Goal: Find specific page/section: Find specific page/section

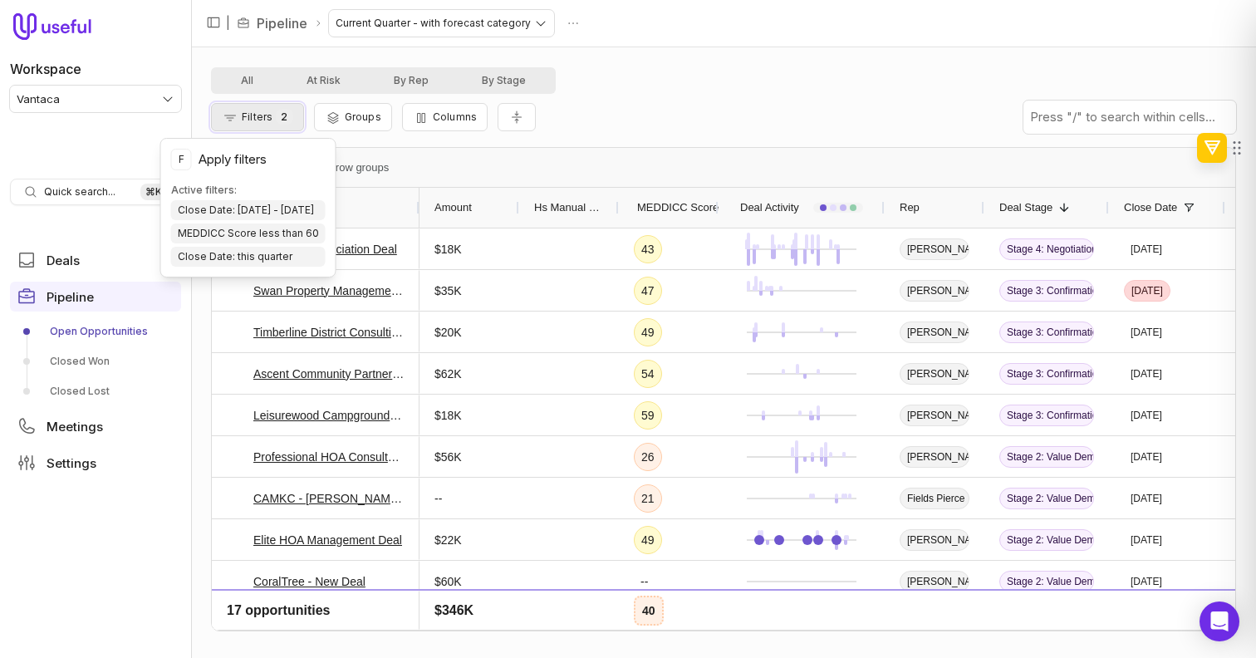
click at [232, 124] on icon "Filter Pipeline" at bounding box center [230, 117] width 17 height 13
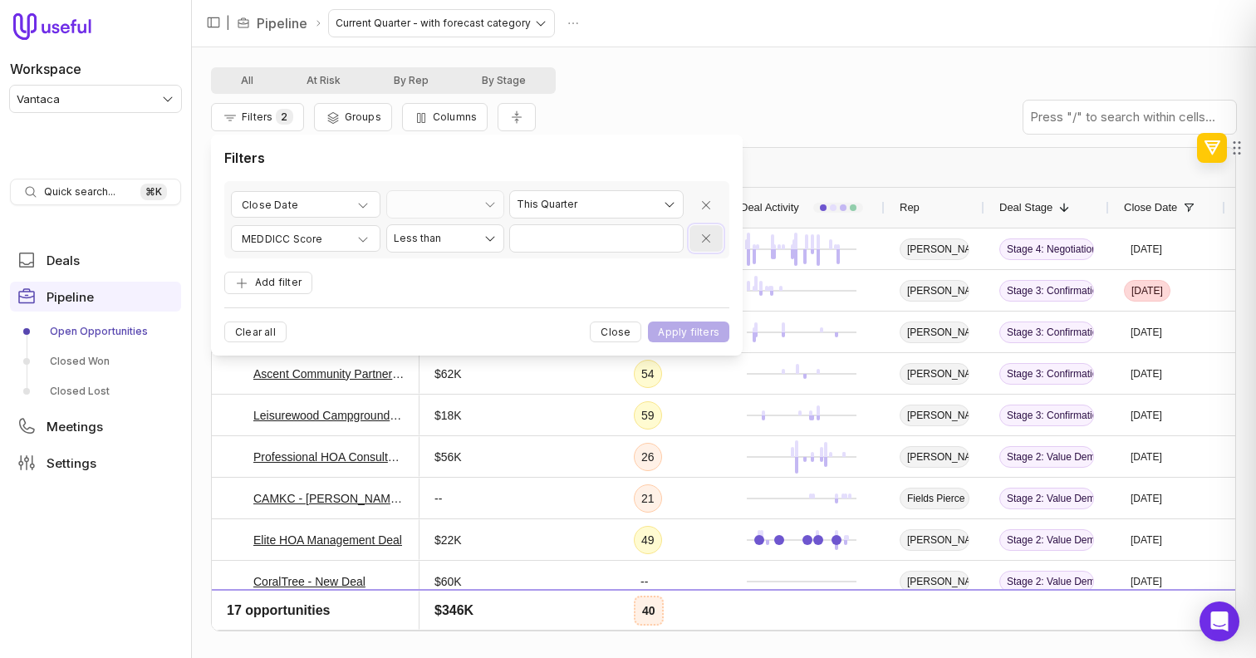
click at [710, 240] on icon "Remove filter" at bounding box center [706, 238] width 13 height 13
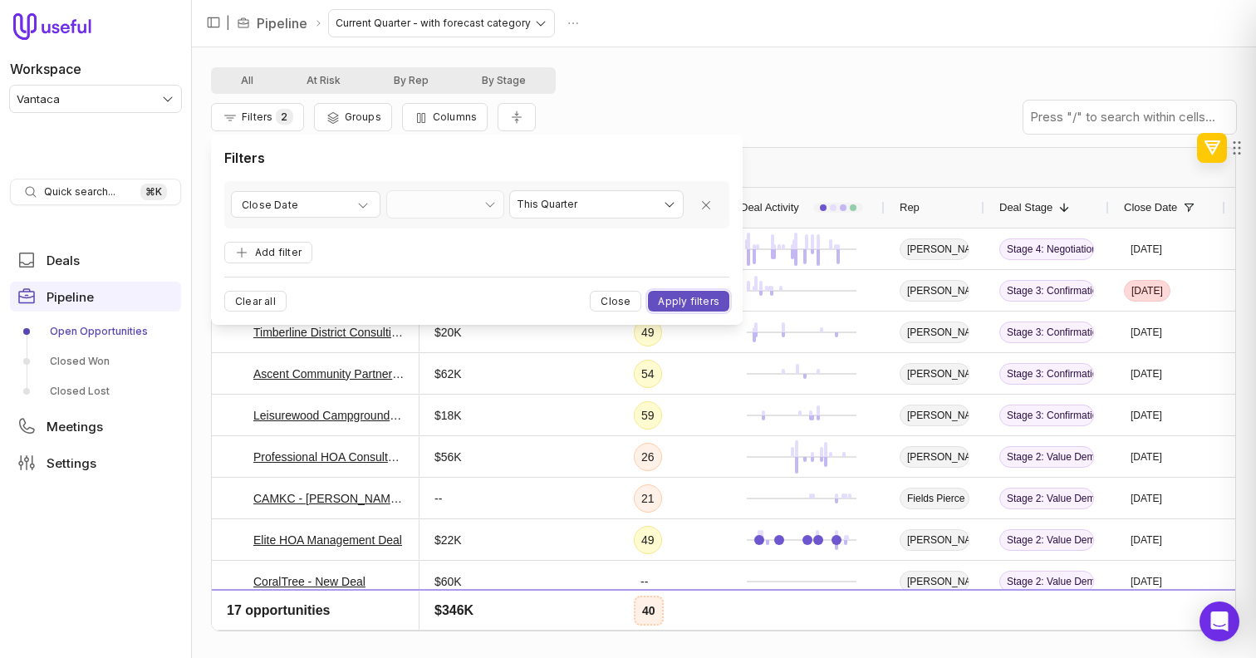
click at [691, 307] on button "Apply filters" at bounding box center [688, 301] width 81 height 21
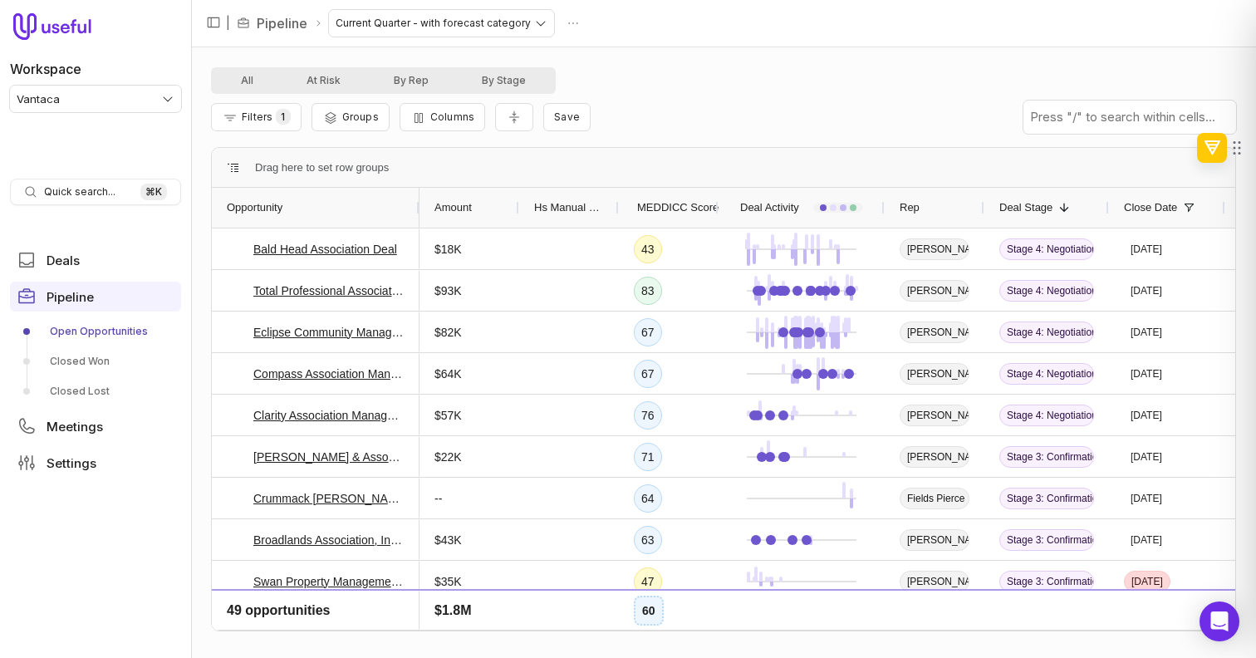
click at [687, 199] on span "MEDDICC Score" at bounding box center [677, 208] width 81 height 20
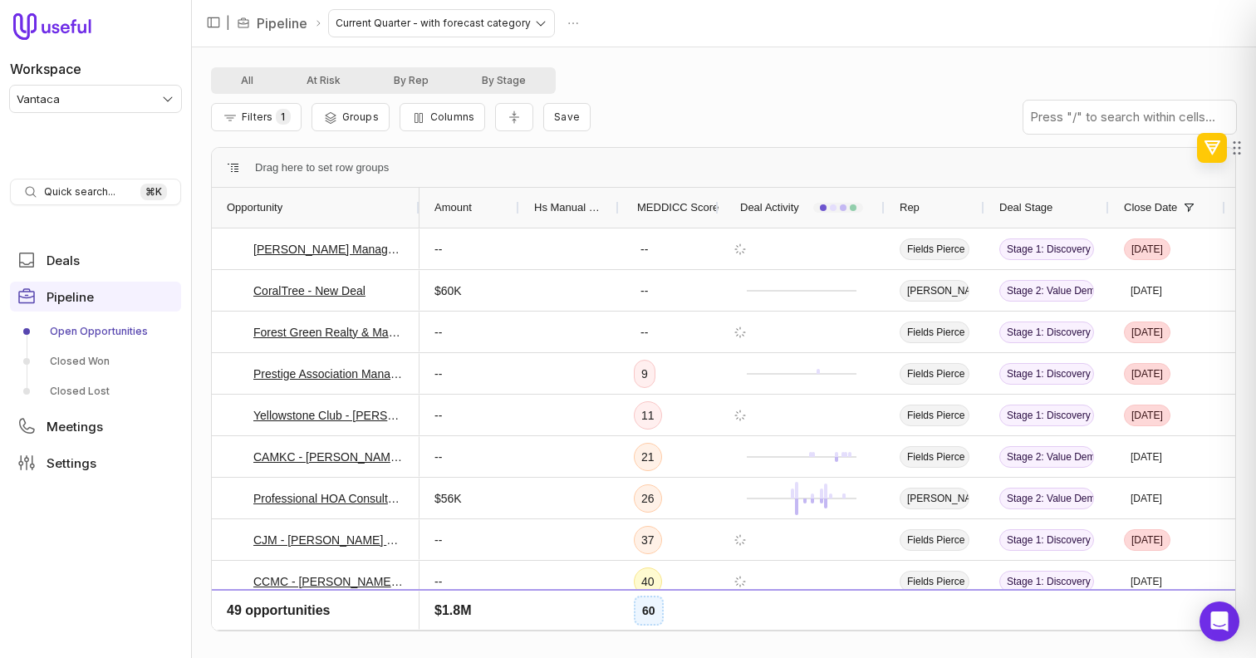
click at [687, 199] on span "MEDDICC Score" at bounding box center [677, 208] width 81 height 20
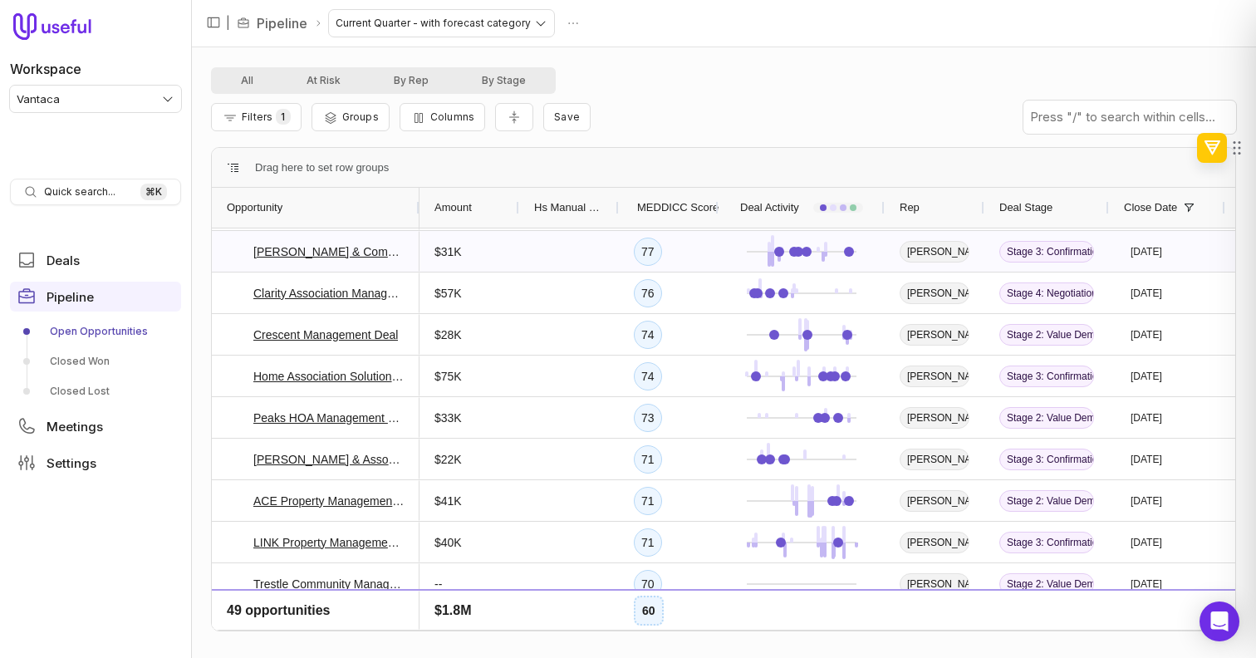
scroll to position [230, 0]
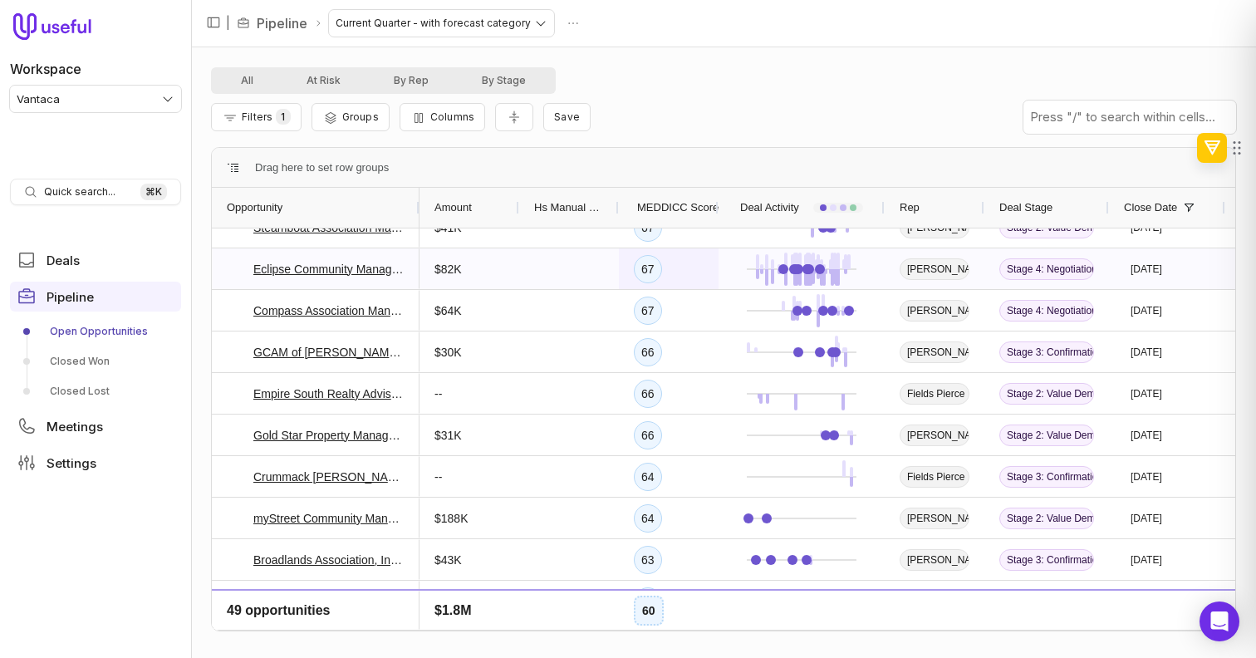
click at [685, 270] on div "67" at bounding box center [669, 268] width 100 height 41
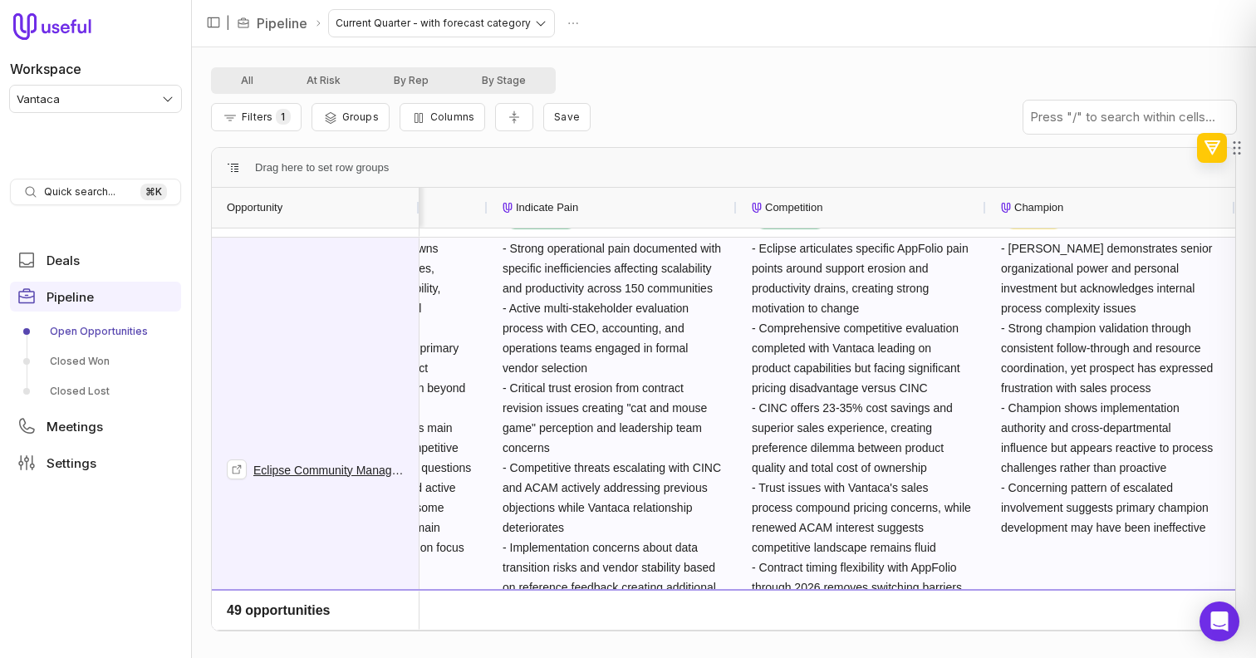
click at [267, 463] on link "Eclipse Community Management - Nationals" at bounding box center [328, 470] width 151 height 20
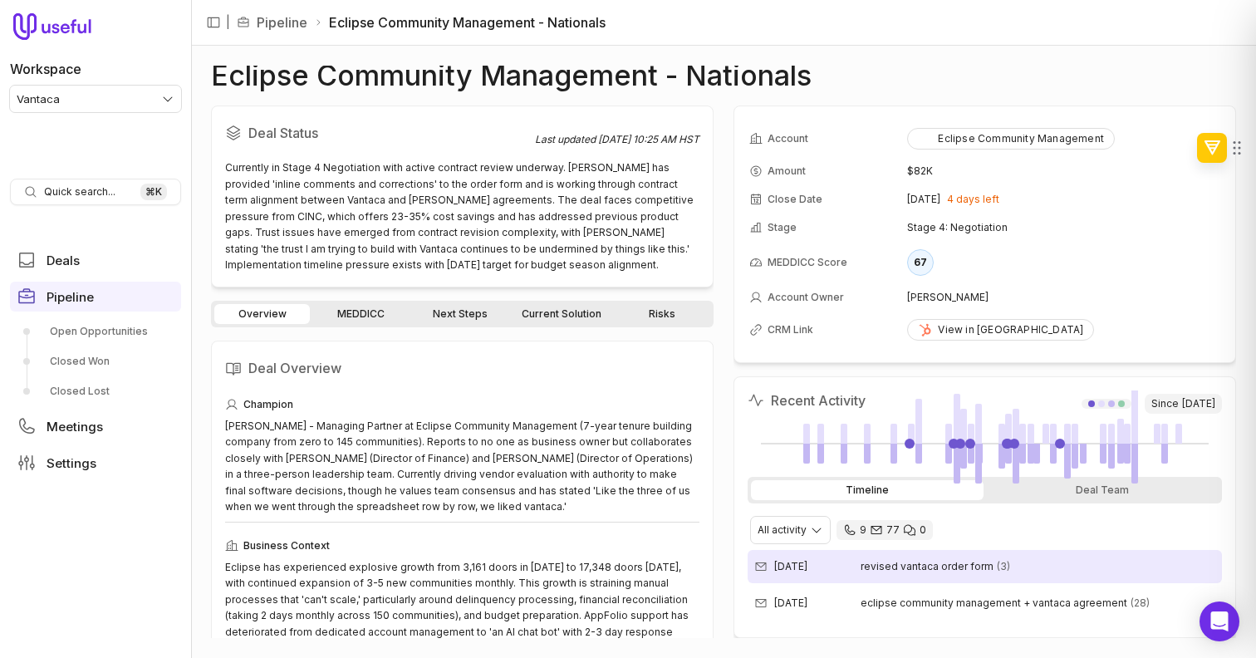
click at [808, 570] on time "Aug 7, 2025" at bounding box center [790, 566] width 33 height 13
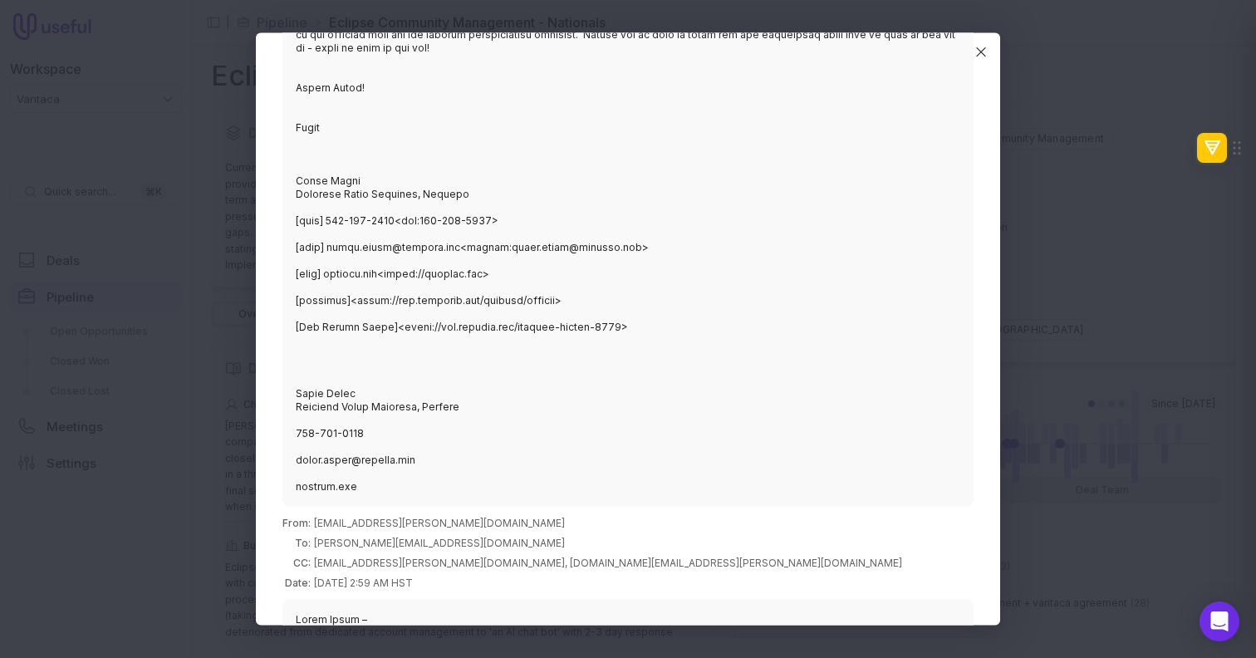
scroll to position [611, 0]
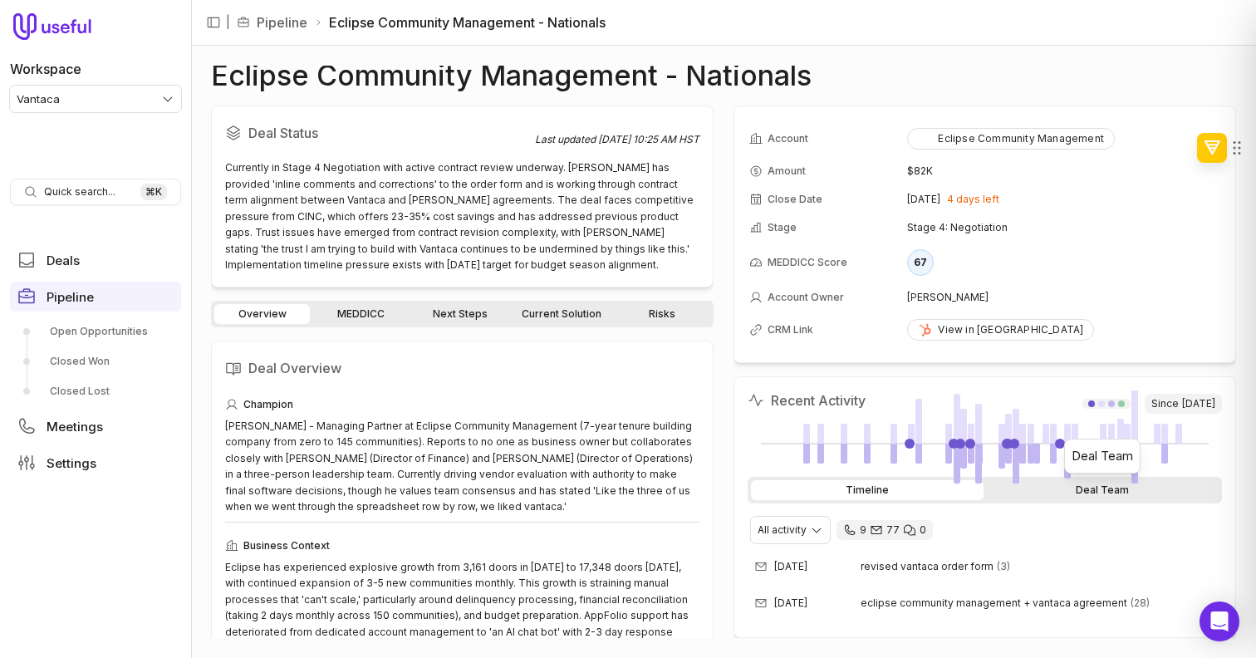
click at [1077, 495] on div "Deal Team" at bounding box center [1103, 490] width 233 height 20
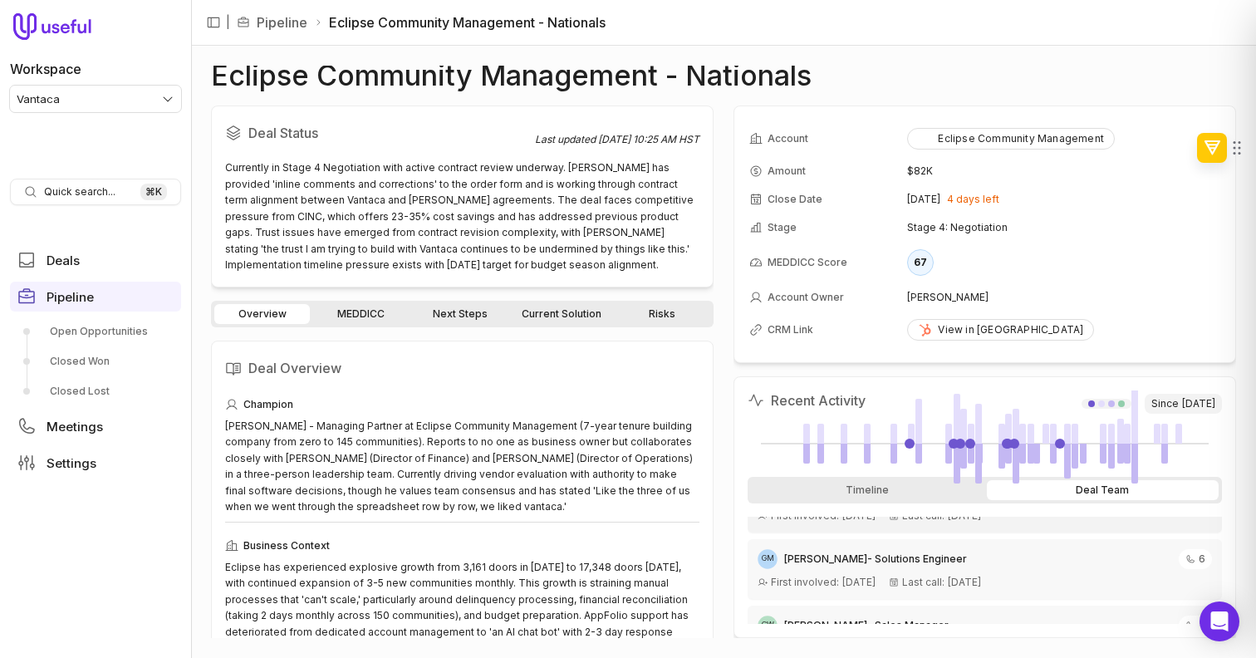
scroll to position [0, 0]
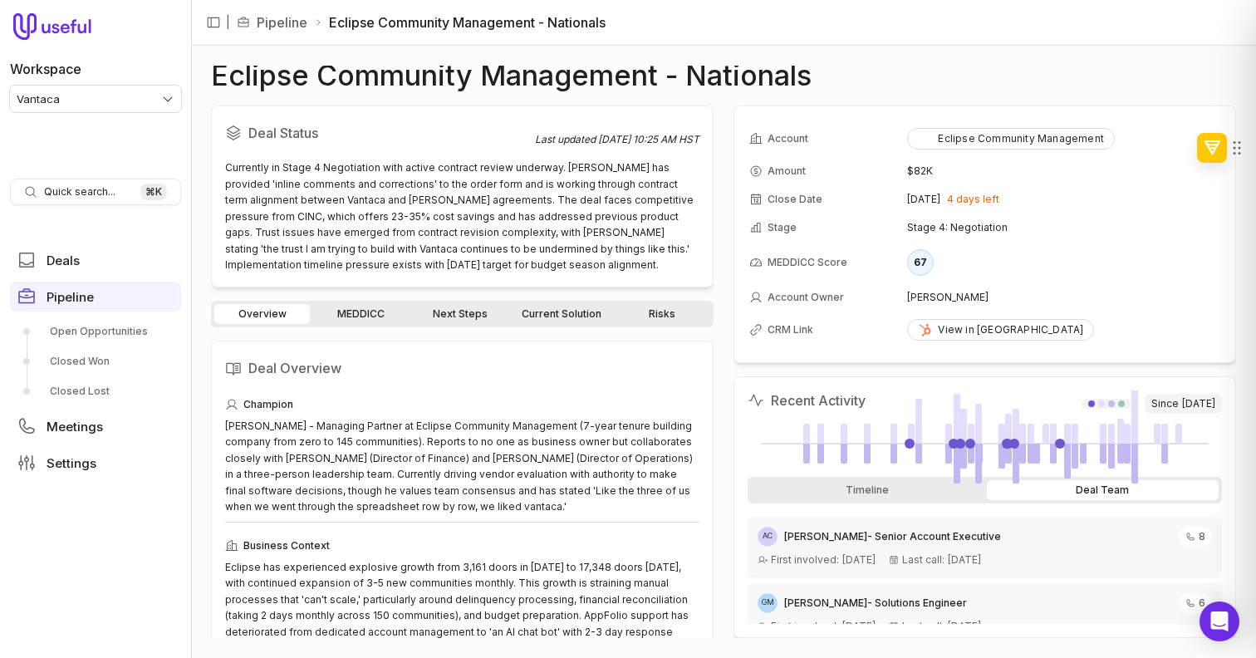
click at [717, 450] on div "Deal Status Last updated Aug 8, 2025, 10:25 AM HST Currently in Stage 4 Negotia…" at bounding box center [723, 372] width 1025 height 533
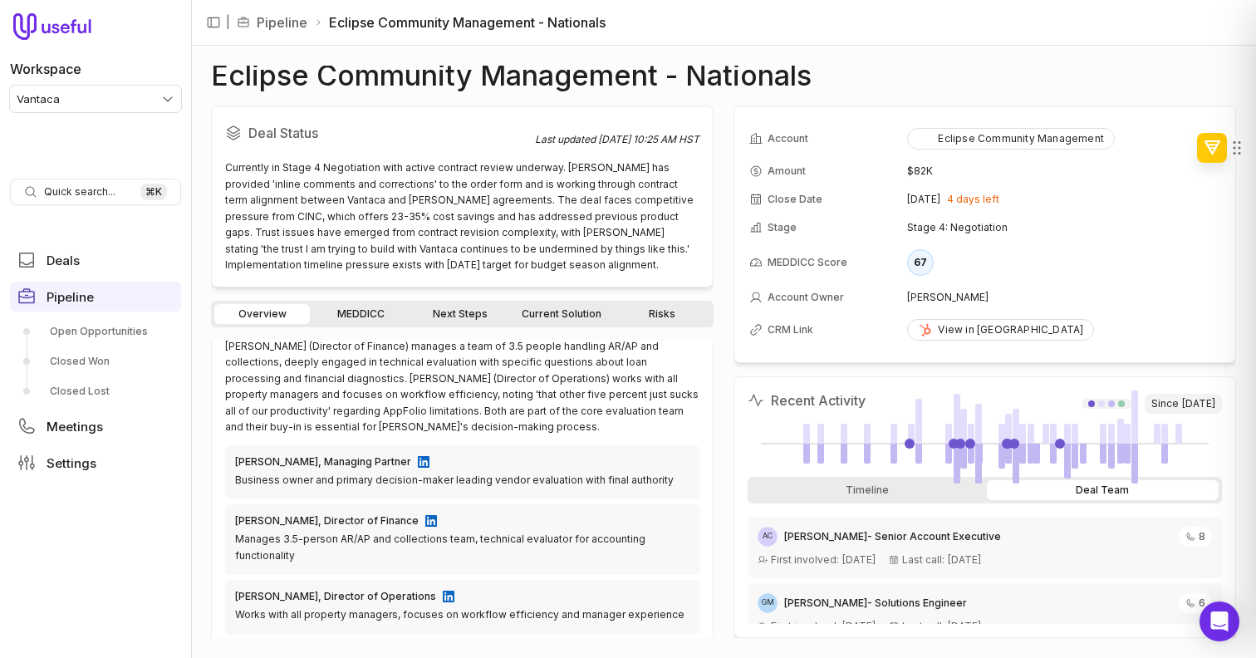
click at [632, 373] on div "Stephanie Welter (Director of Finance) manages a team of 3.5 people handling AR…" at bounding box center [462, 386] width 474 height 97
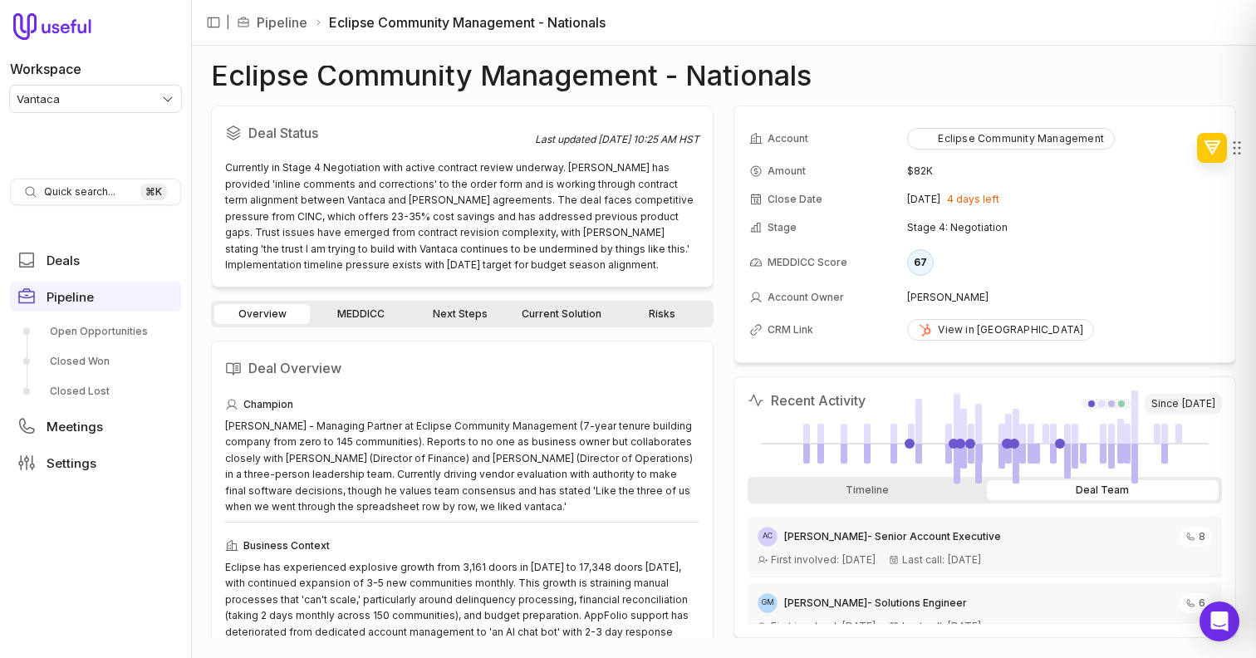
click at [443, 323] on div "Overview MEDDICC Next Steps Current Solution Risks" at bounding box center [462, 314] width 503 height 27
click at [443, 318] on link "Next Steps" at bounding box center [461, 314] width 96 height 20
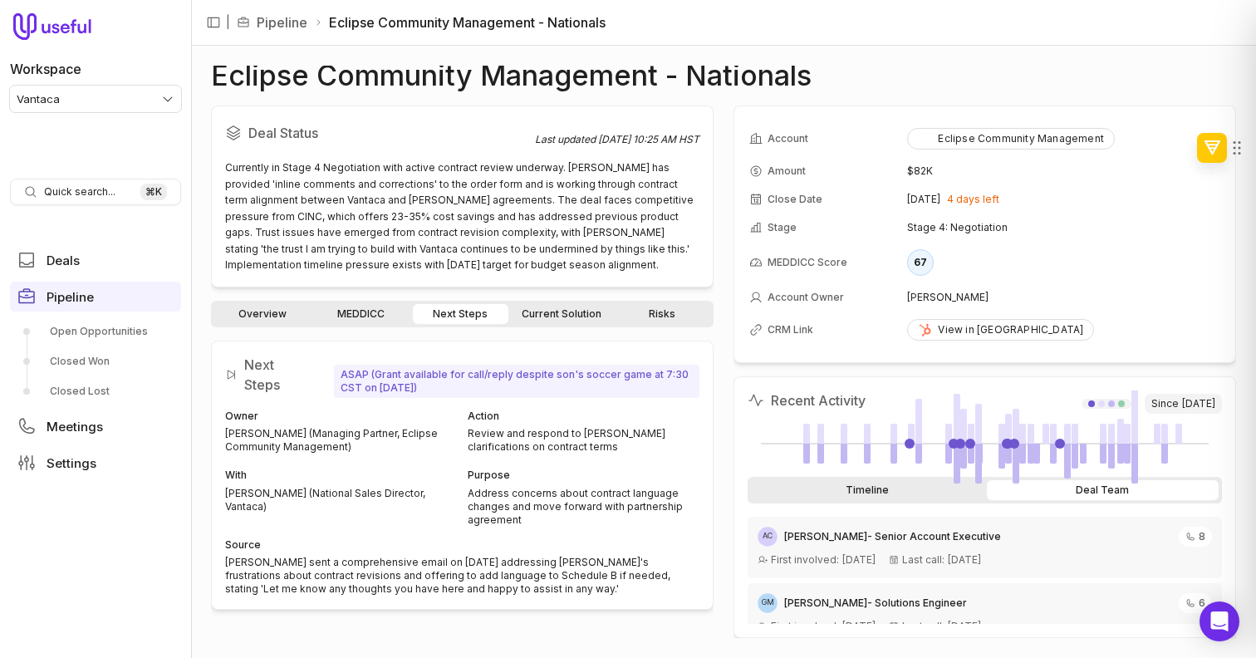
click at [823, 481] on div "Timeline" at bounding box center [867, 490] width 233 height 20
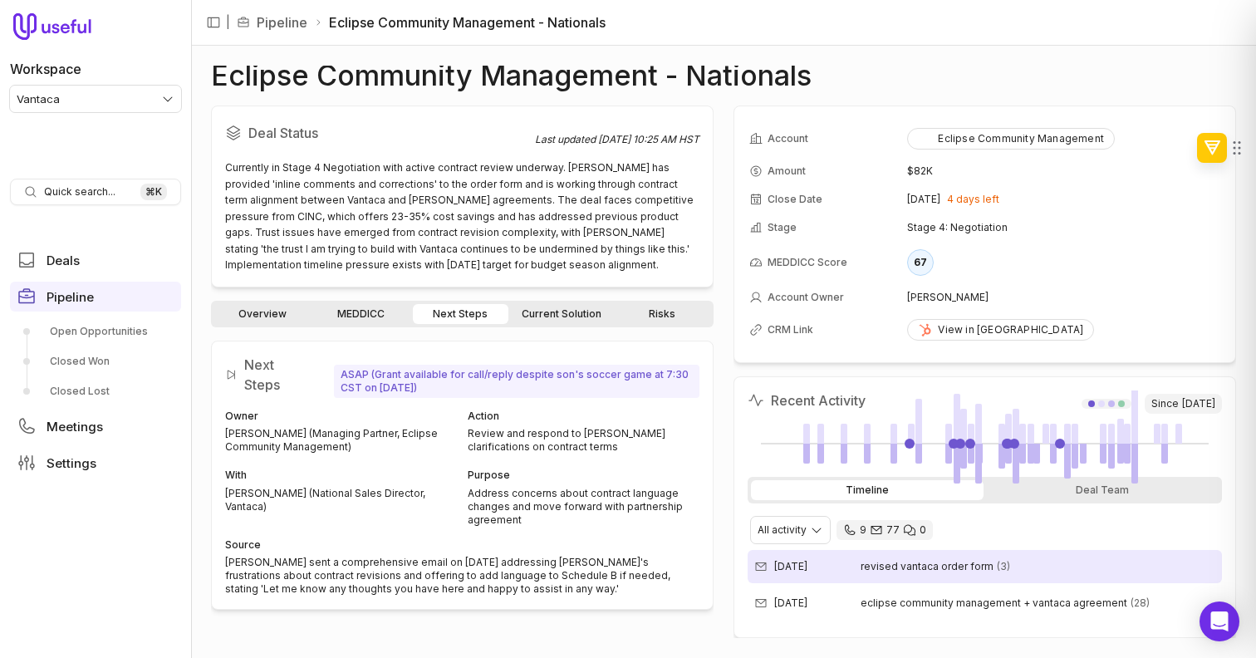
click at [894, 568] on span "revised vantaca order form" at bounding box center [927, 566] width 133 height 13
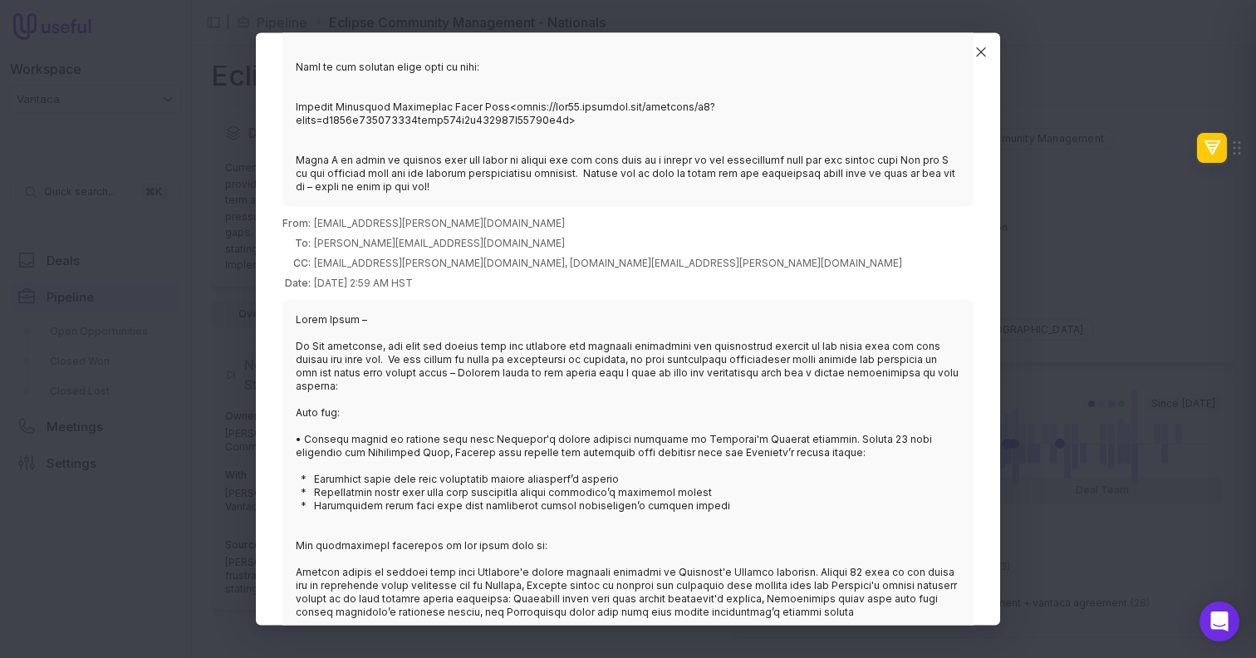
scroll to position [1867, 0]
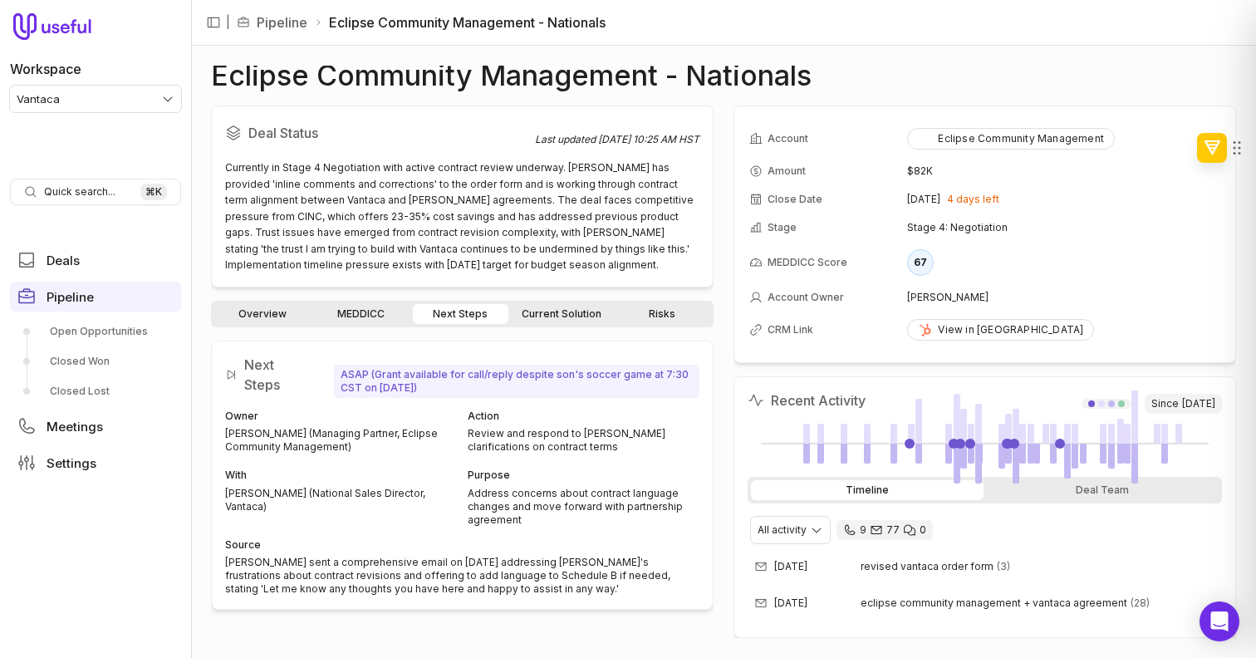
click at [573, 310] on link "Current Solution" at bounding box center [562, 314] width 100 height 20
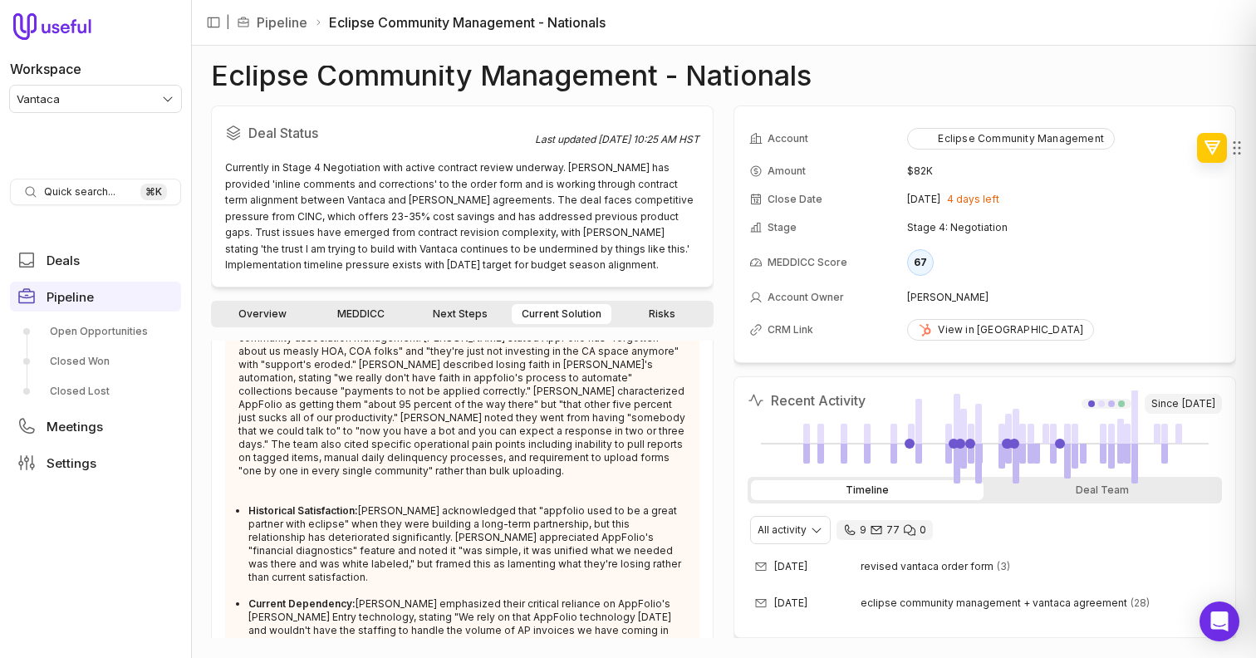
scroll to position [302, 0]
